Goal: Navigation & Orientation: Find specific page/section

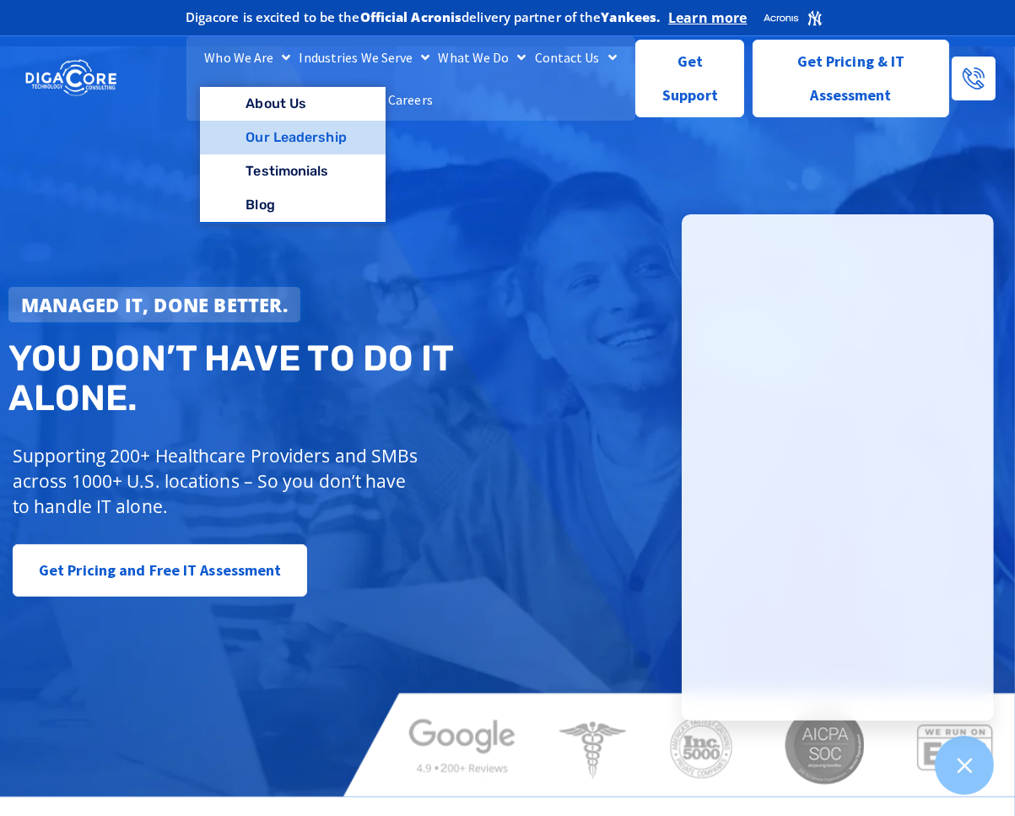
click at [314, 127] on link "Our Leadership" at bounding box center [292, 138] width 185 height 34
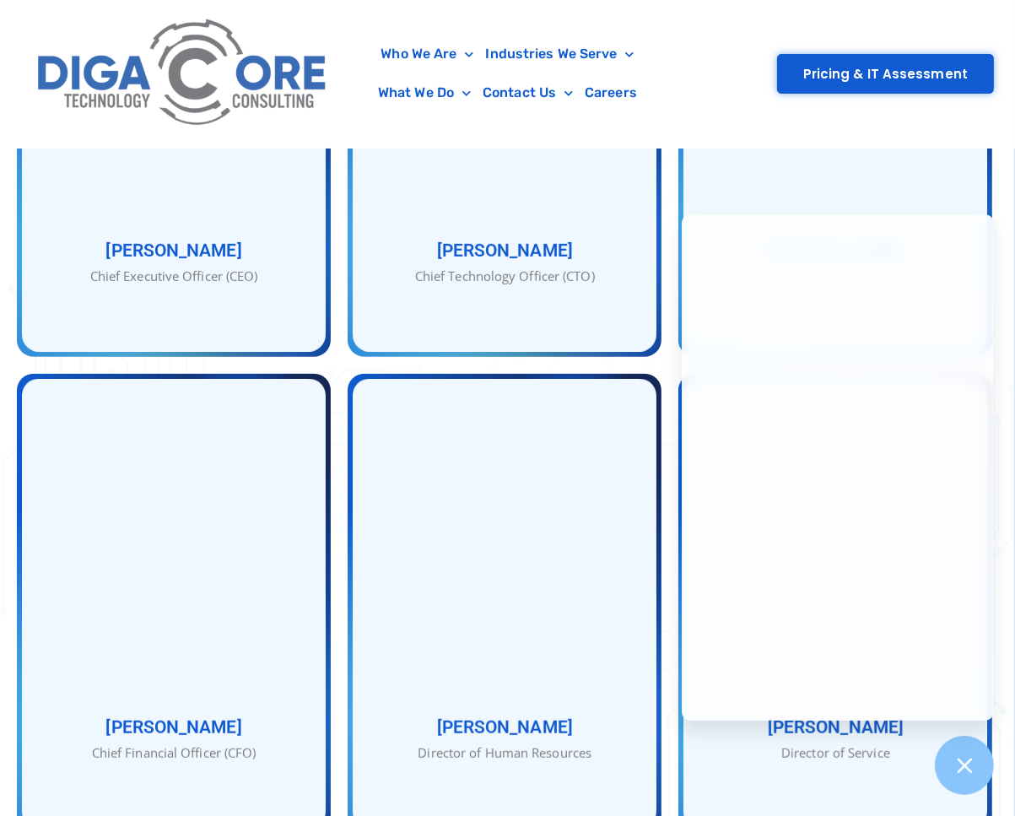
scroll to position [1012, 0]
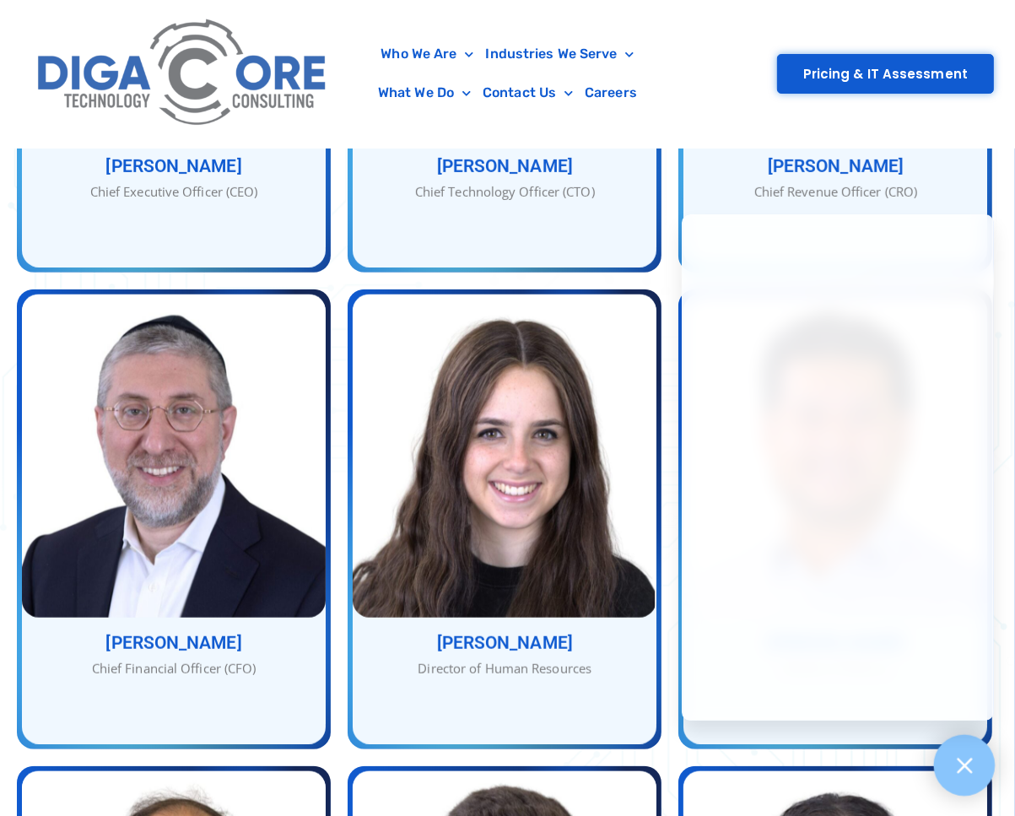
click at [964, 762] on icon at bounding box center [964, 765] width 22 height 22
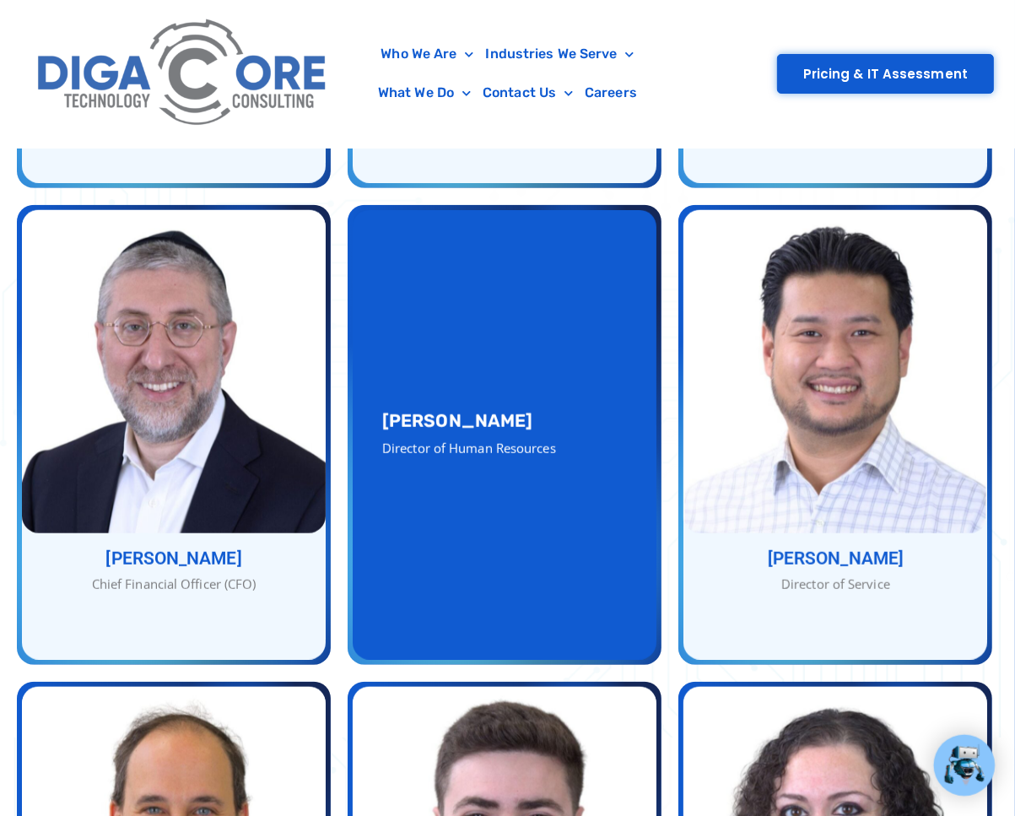
scroll to position [759, 0]
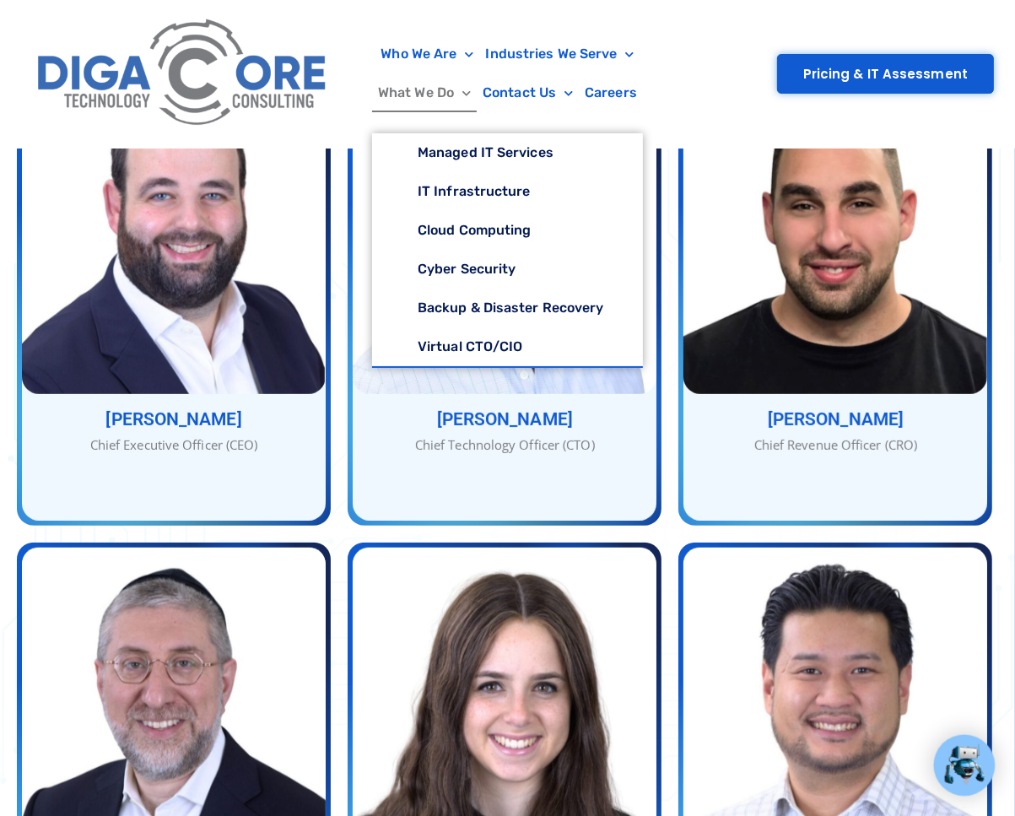
click at [398, 100] on link "What We Do" at bounding box center [424, 92] width 105 height 39
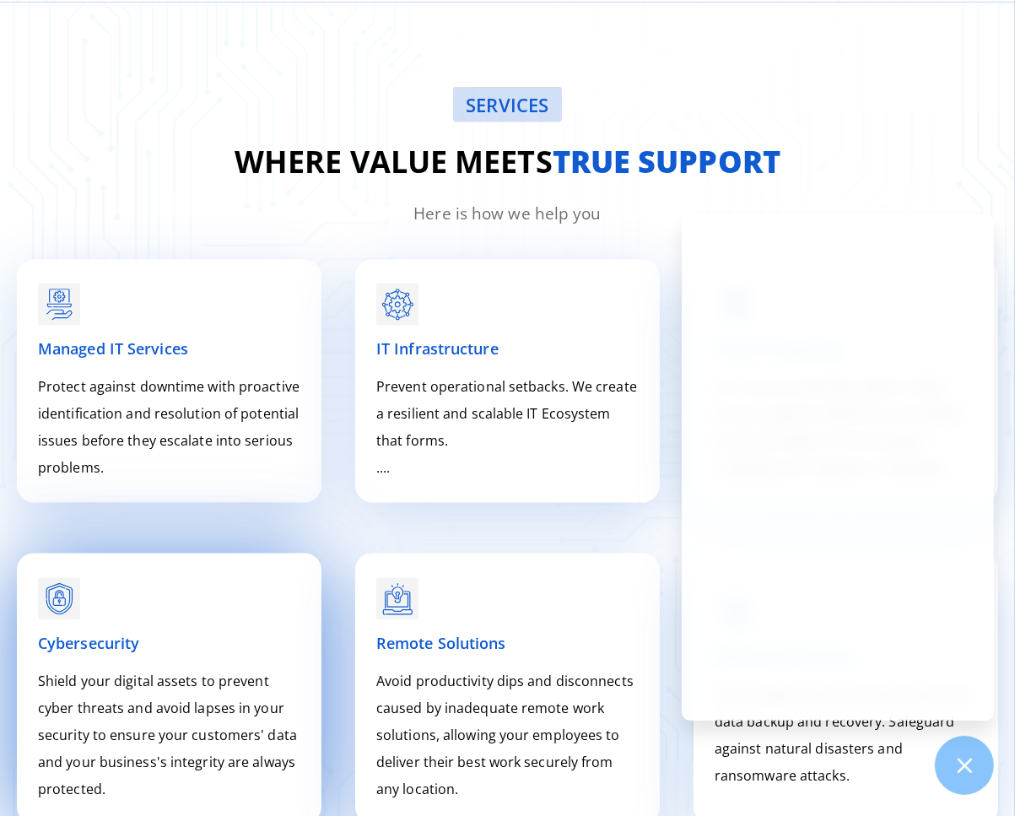
scroll to position [2333, 0]
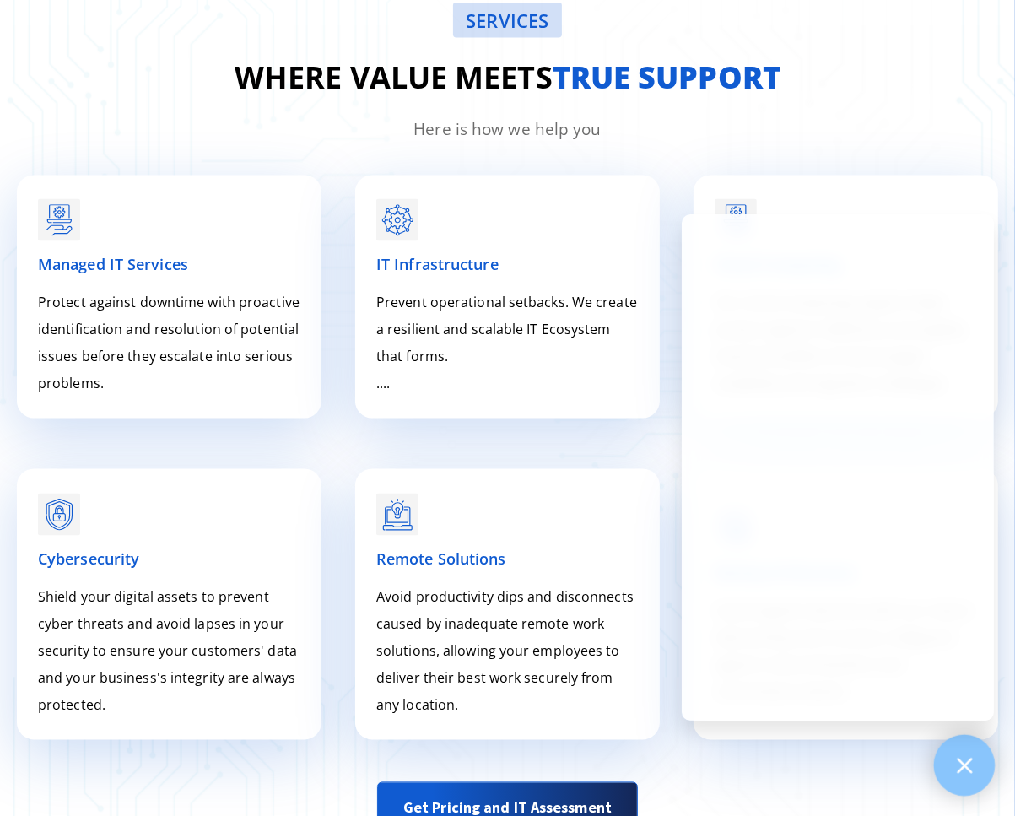
click at [962, 768] on icon at bounding box center [964, 765] width 15 height 15
